Goal: Browse casually

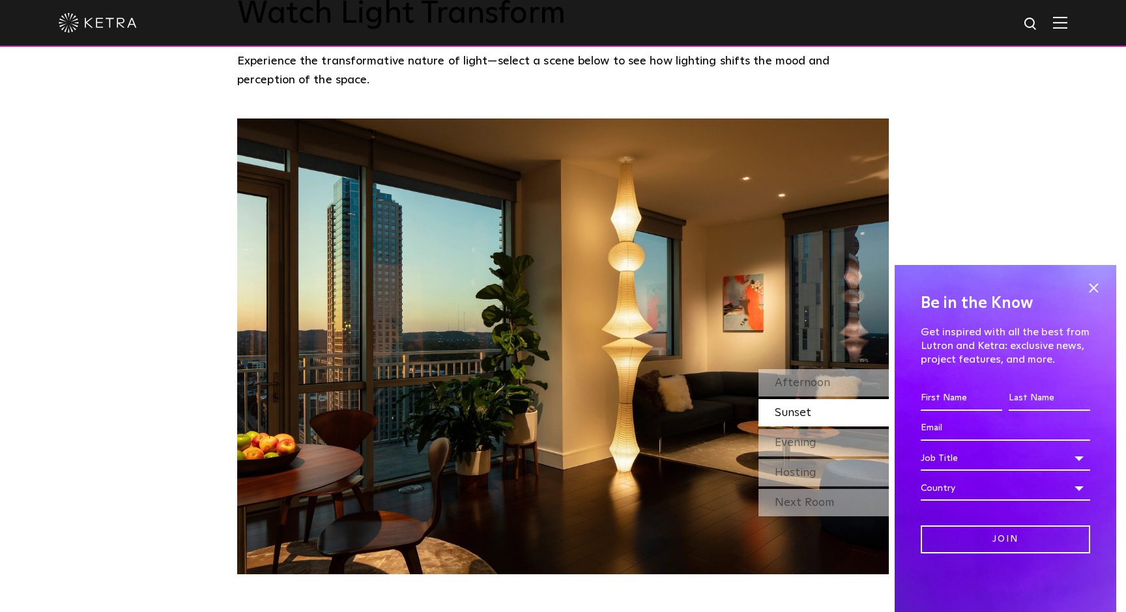
scroll to position [1141, 0]
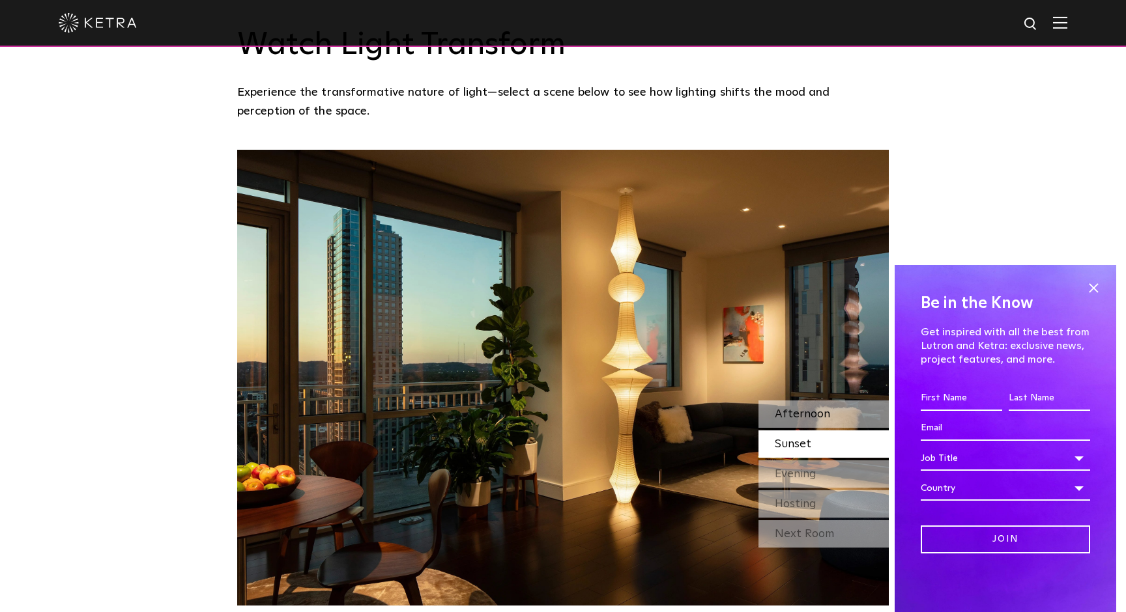
click at [831, 401] on div "Afternoon" at bounding box center [823, 414] width 130 height 27
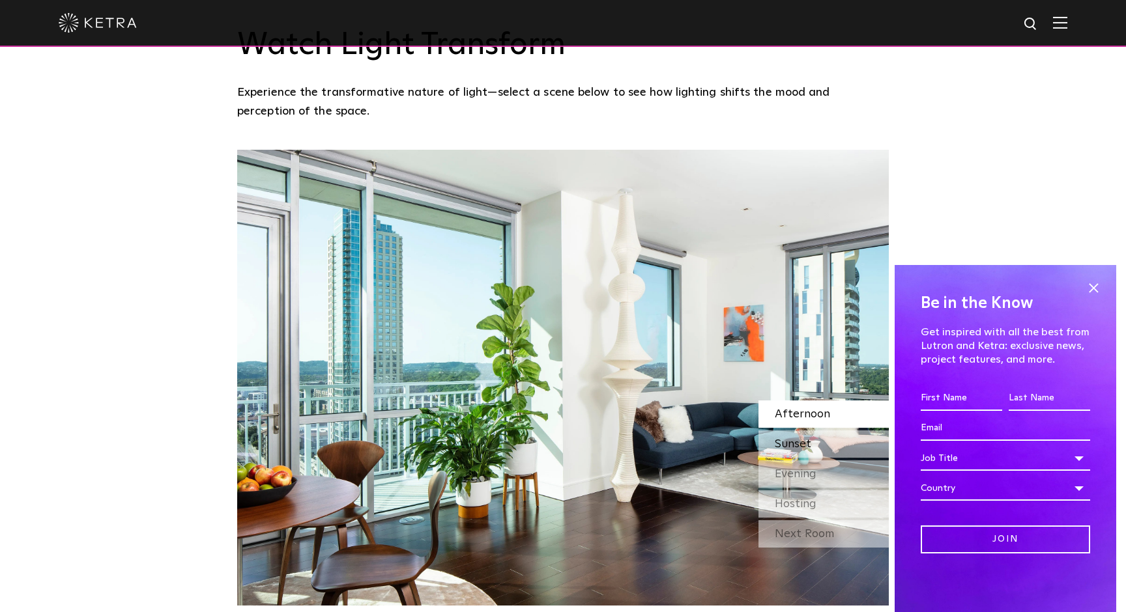
click at [825, 431] on div "Sunset" at bounding box center [823, 444] width 130 height 27
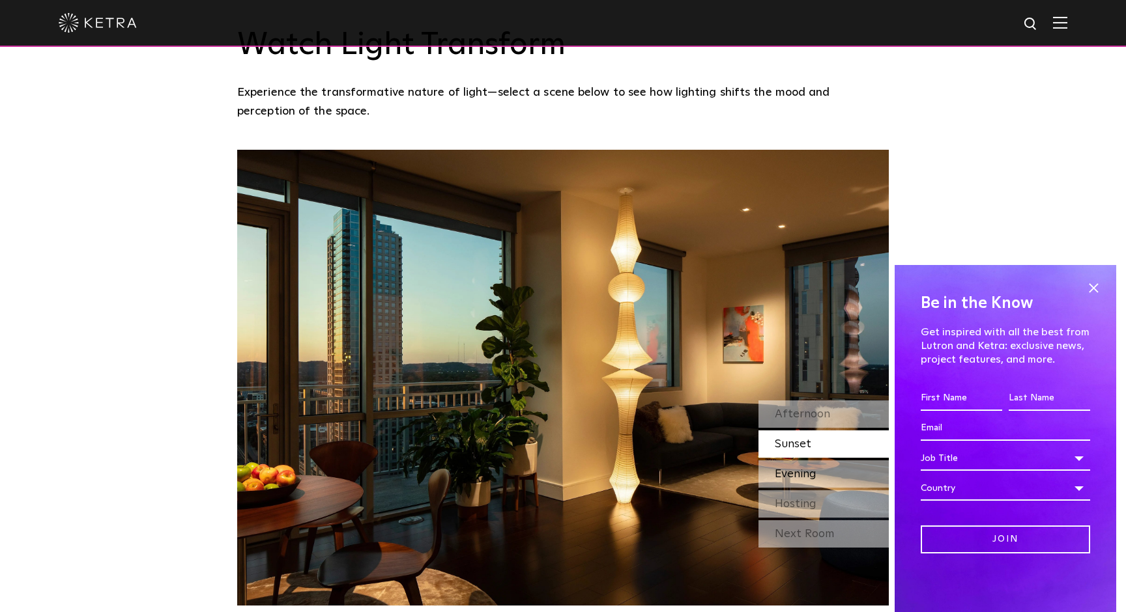
click at [814, 468] on span "Evening" at bounding box center [796, 474] width 42 height 12
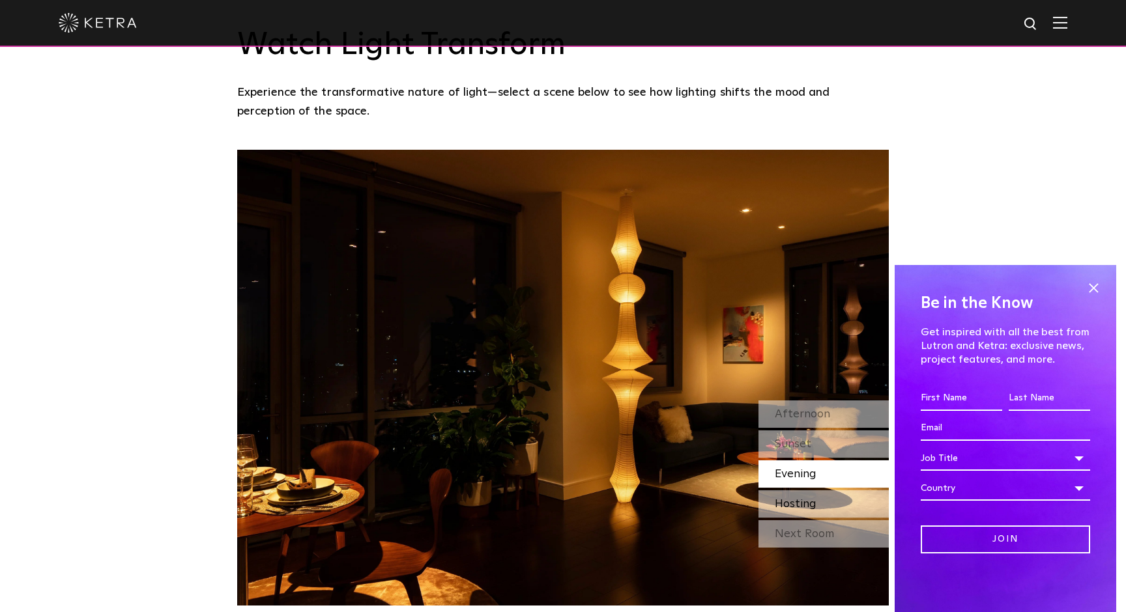
click at [803, 498] on span "Hosting" at bounding box center [796, 504] width 42 height 12
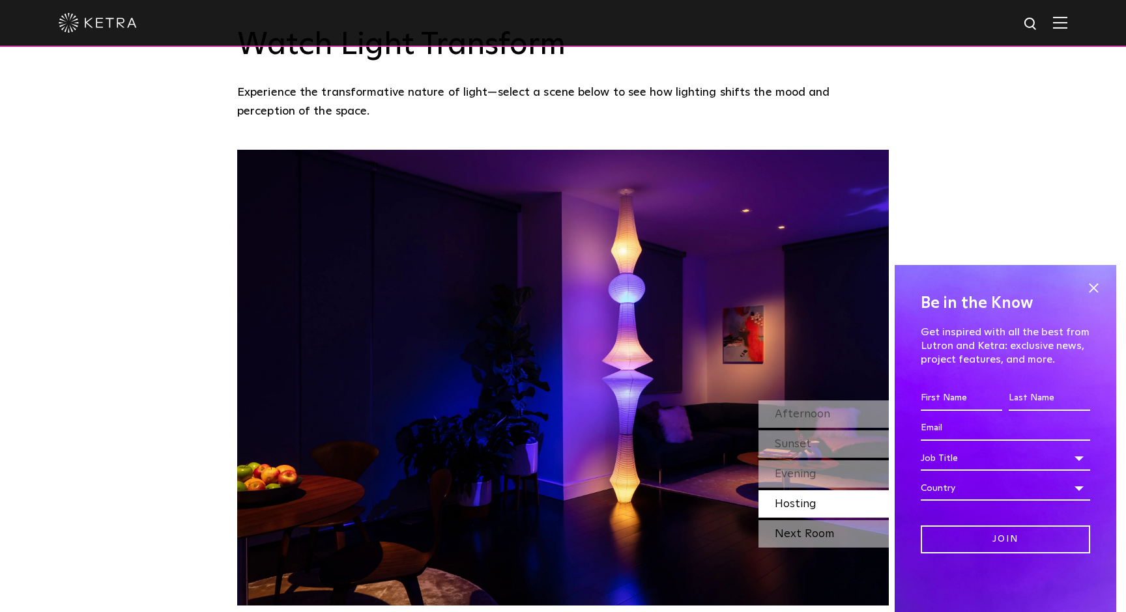
click at [798, 521] on div "Next Room" at bounding box center [823, 534] width 130 height 27
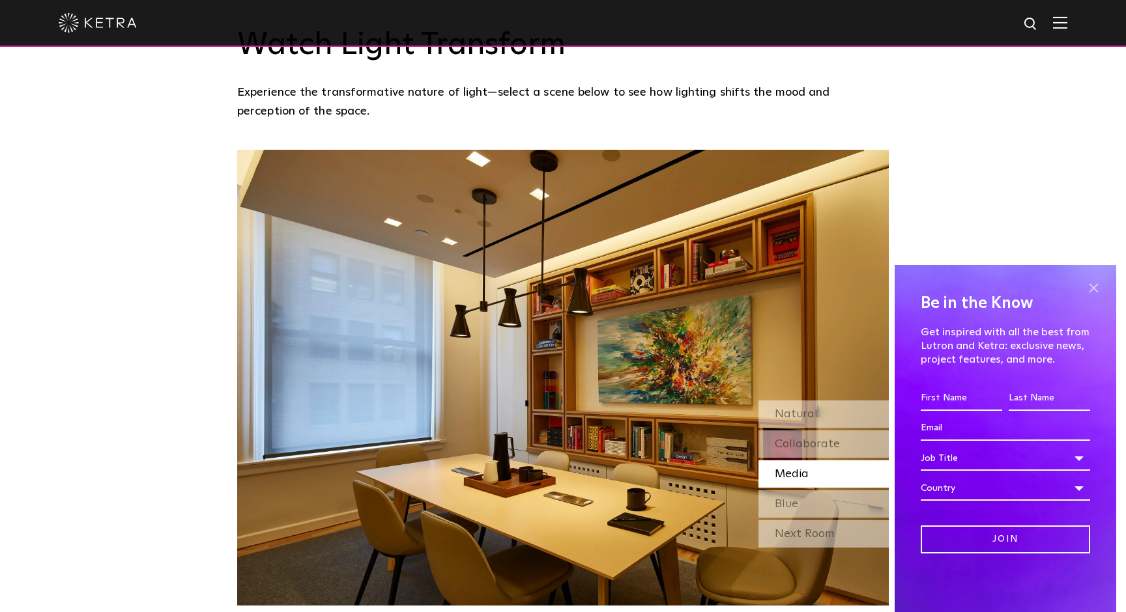
click at [1098, 290] on span at bounding box center [1094, 288] width 20 height 20
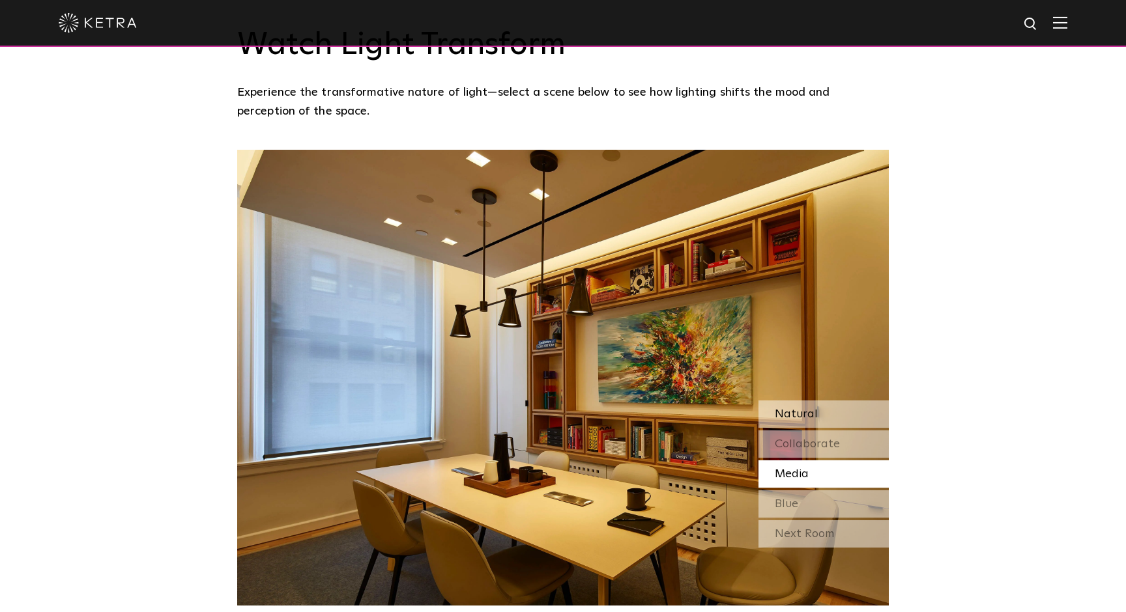
click at [811, 409] on span "Natural" at bounding box center [796, 415] width 43 height 12
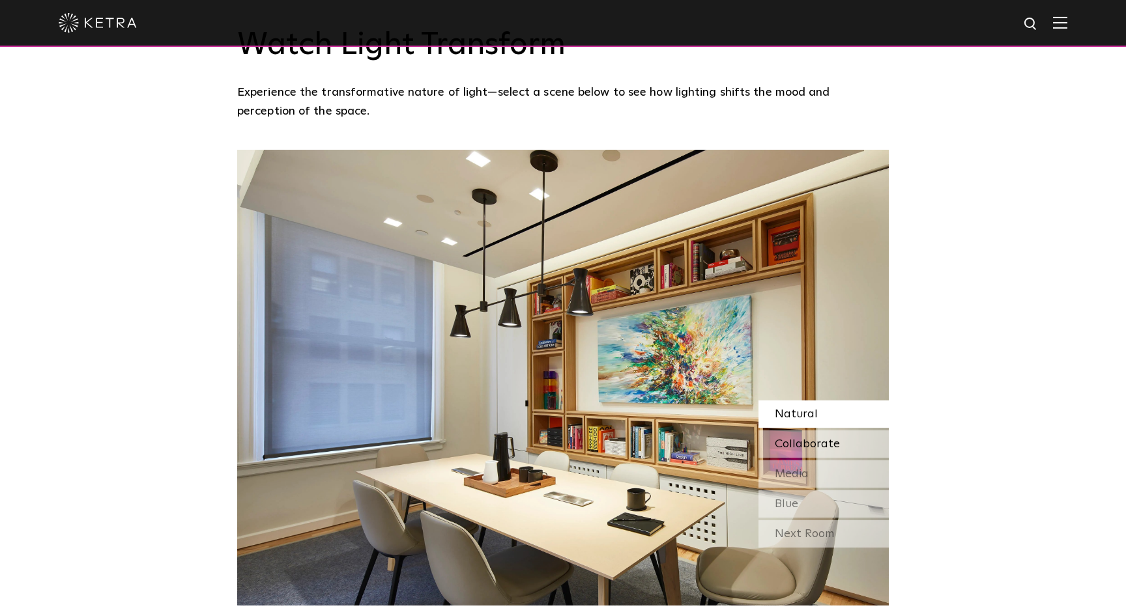
click at [805, 438] on span "Collaborate" at bounding box center [807, 444] width 65 height 12
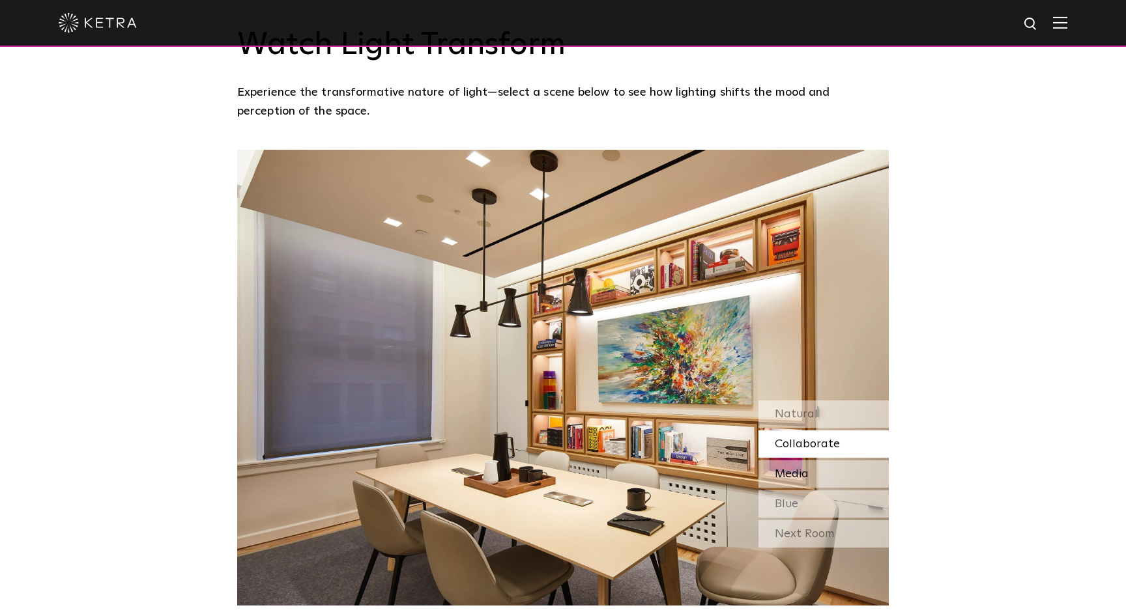
click at [802, 461] on div "Media" at bounding box center [823, 474] width 130 height 27
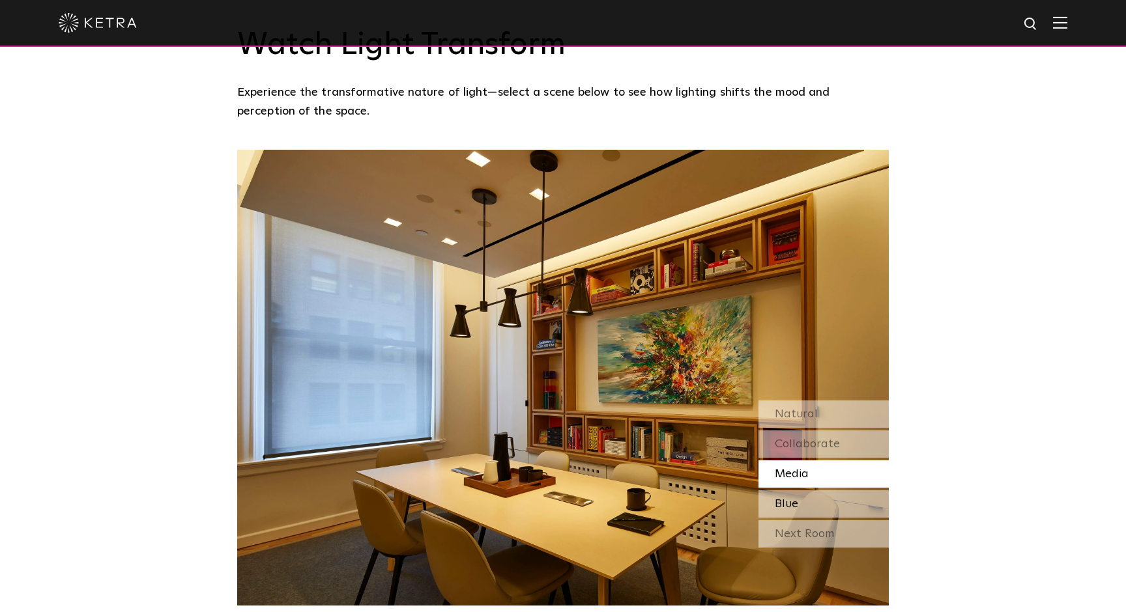
click at [802, 491] on div "Blue" at bounding box center [823, 504] width 130 height 27
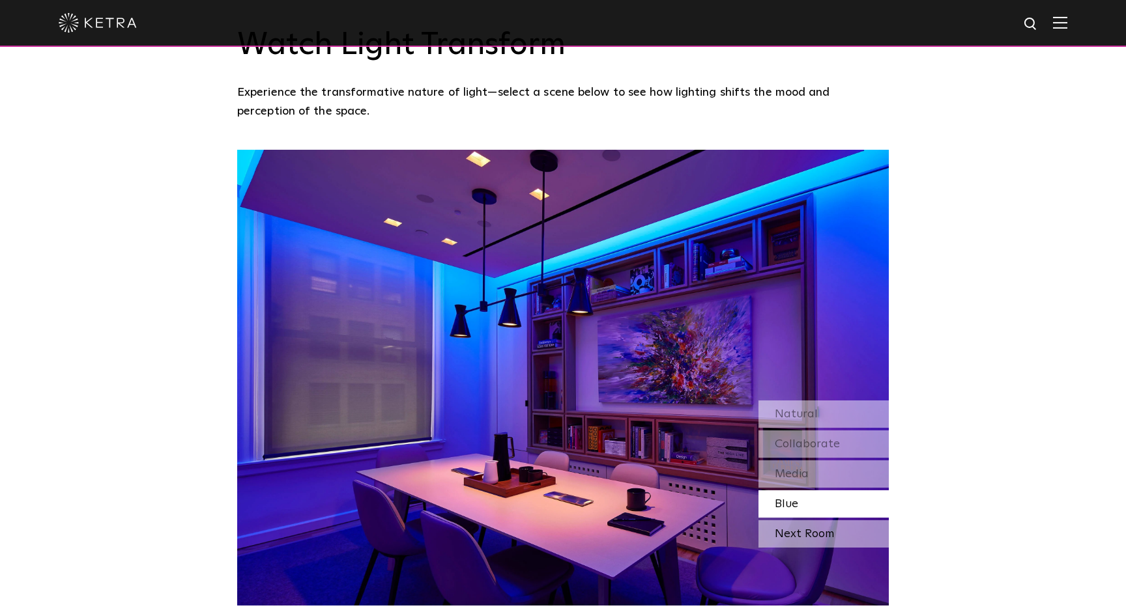
click at [803, 521] on div "Next Room" at bounding box center [823, 534] width 130 height 27
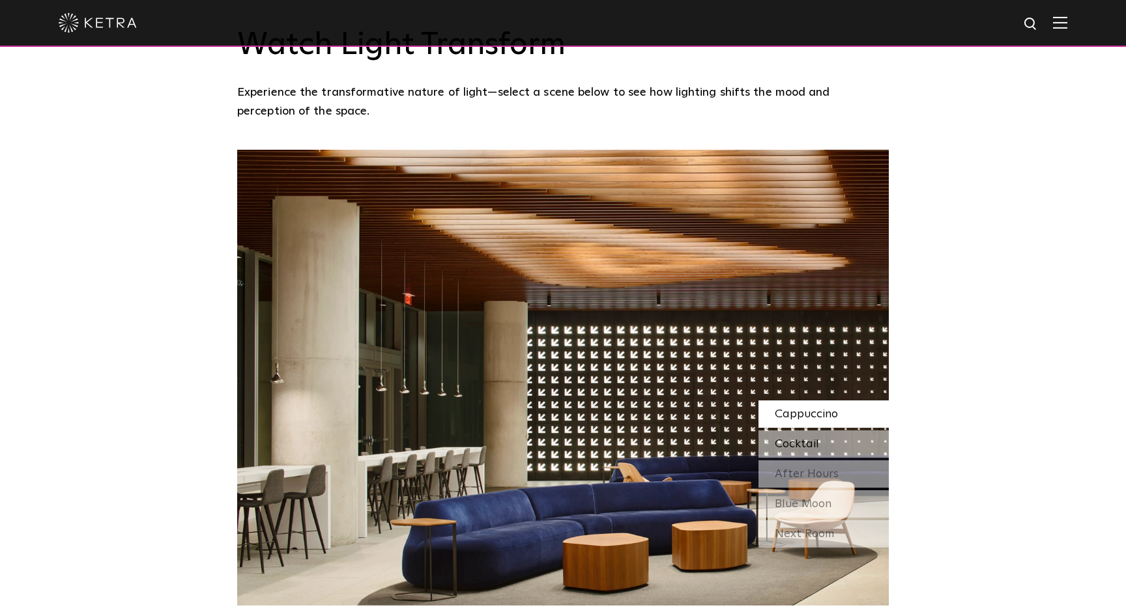
click at [809, 438] on span "Cocktail" at bounding box center [797, 444] width 44 height 12
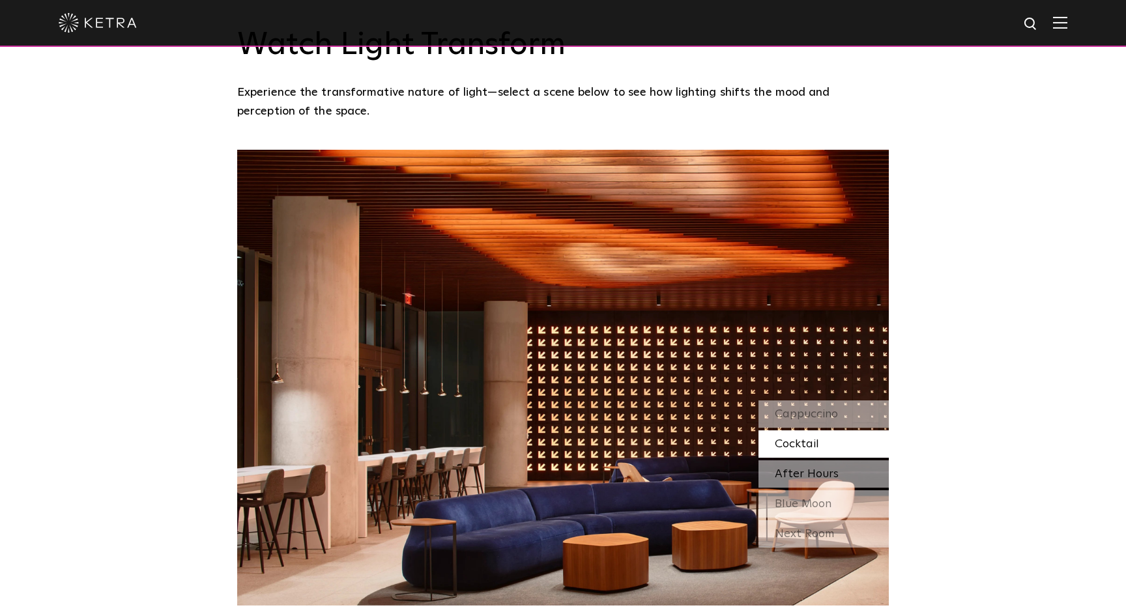
click at [809, 468] on span "After Hours" at bounding box center [807, 474] width 64 height 12
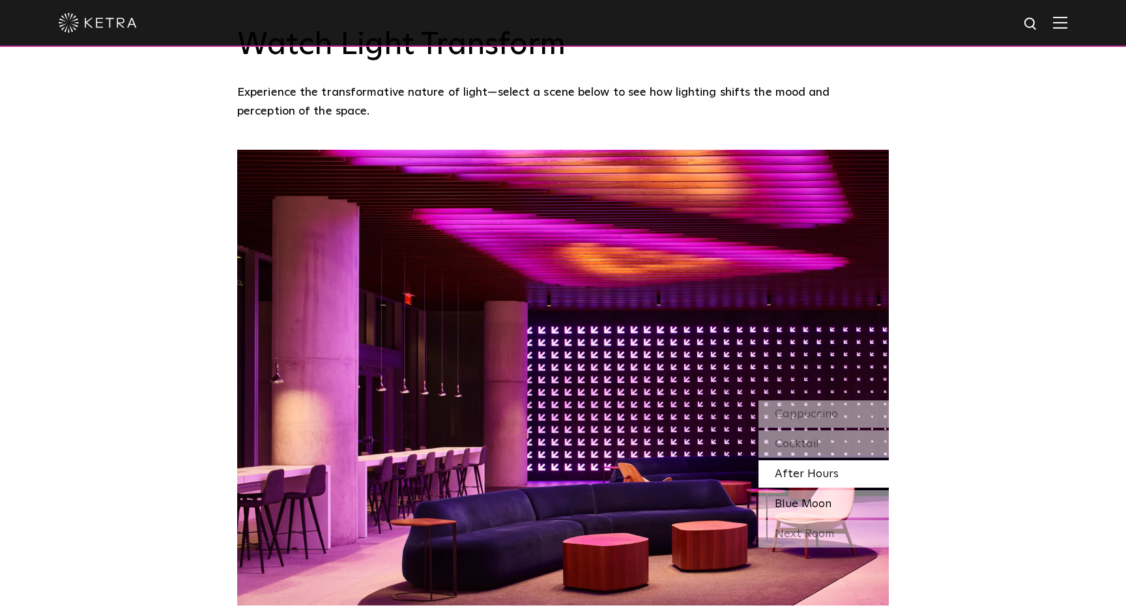
click at [807, 498] on span "Blue Moon" at bounding box center [803, 504] width 57 height 12
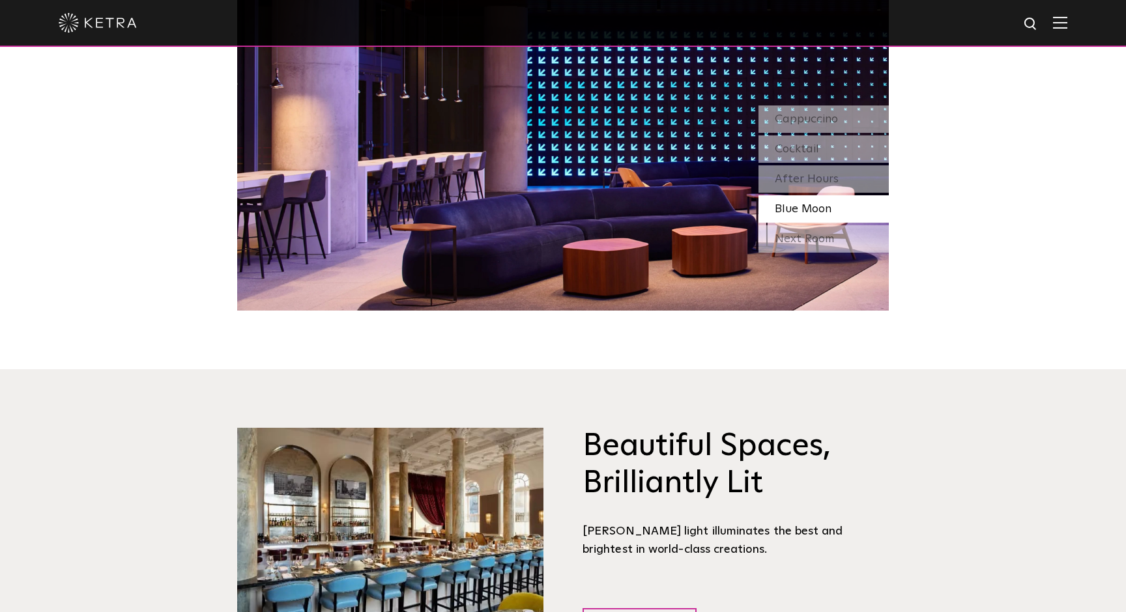
scroll to position [1428, 0]
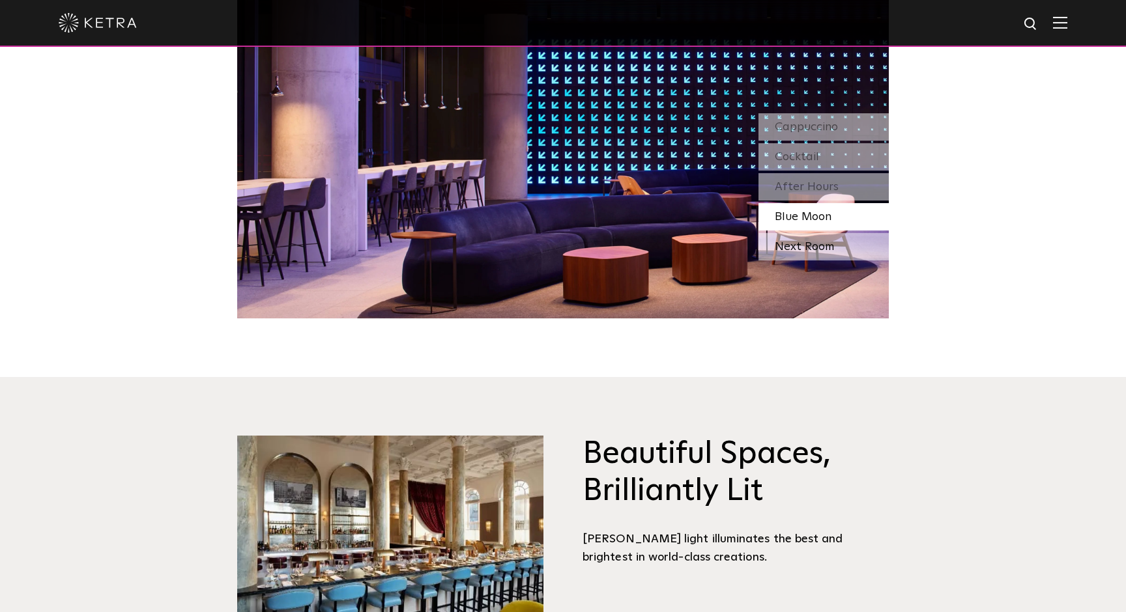
click at [812, 233] on div "Next Room" at bounding box center [823, 246] width 130 height 27
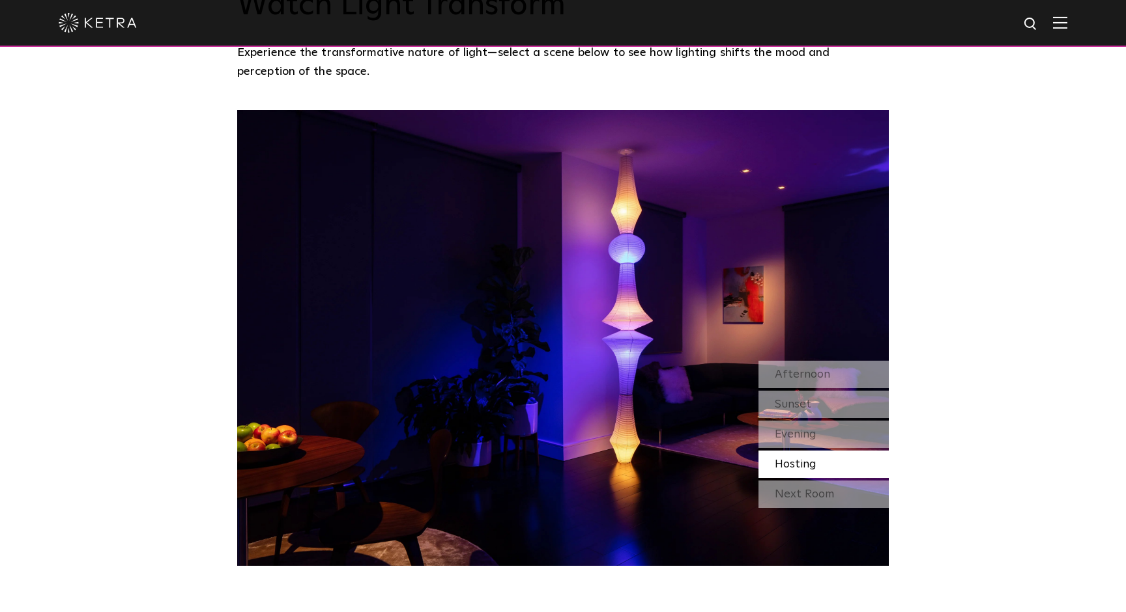
scroll to position [1175, 0]
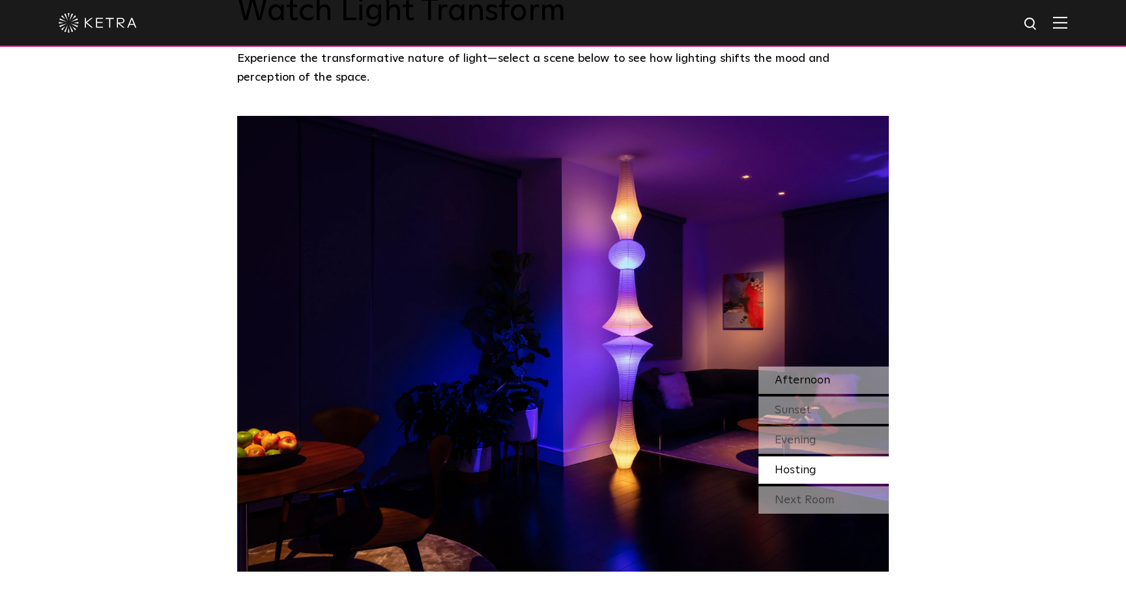
click at [821, 375] on span "Afternoon" at bounding box center [802, 381] width 55 height 12
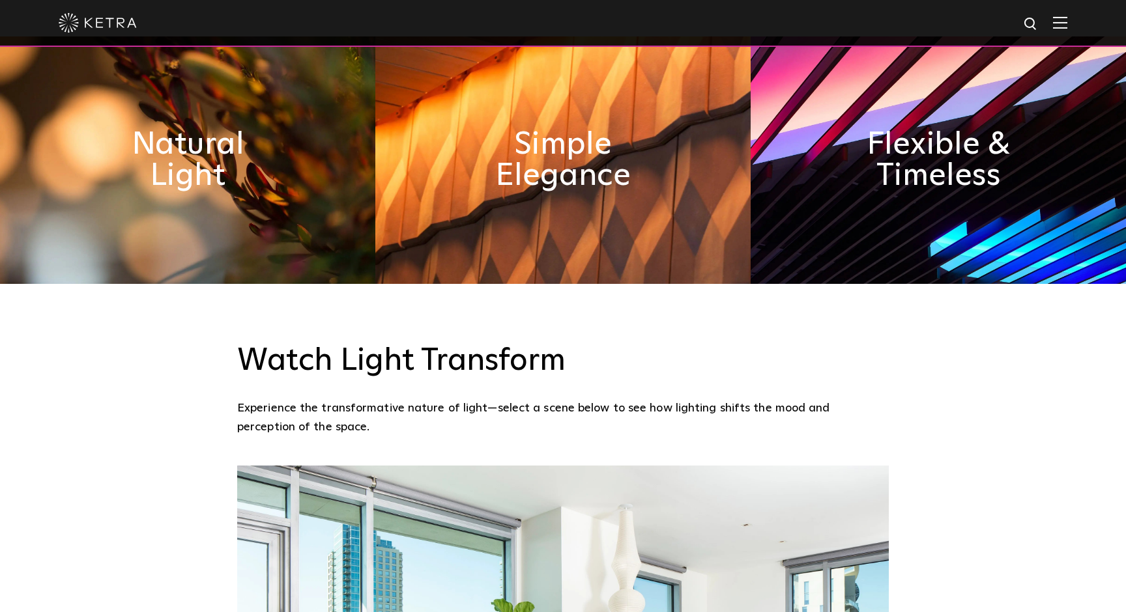
scroll to position [0, 0]
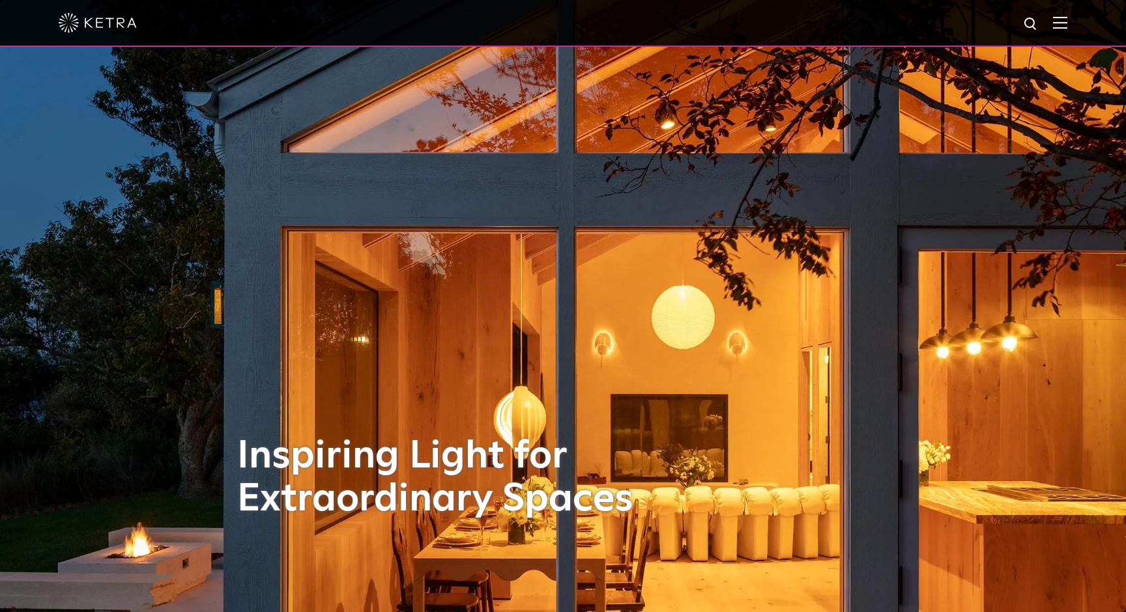
click at [1059, 22] on img at bounding box center [1060, 22] width 14 height 12
